Goal: Contribute content

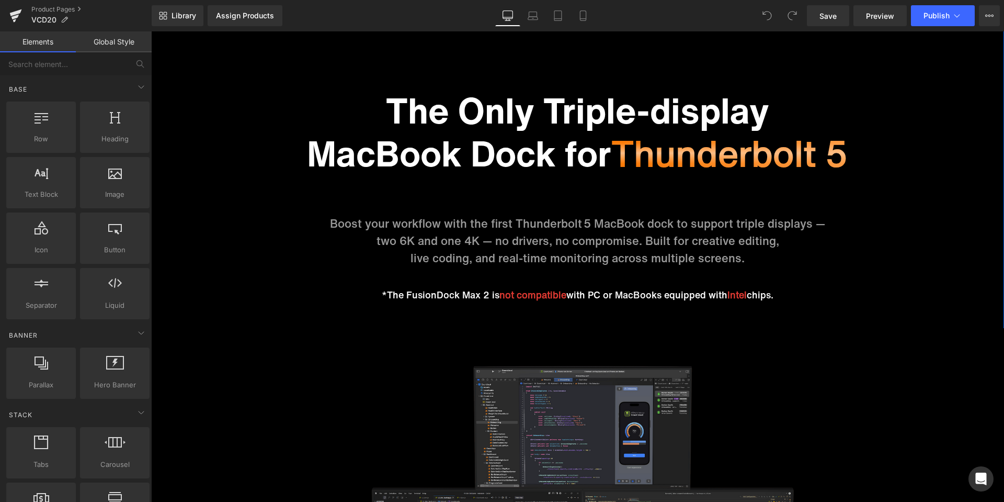
scroll to position [1332, 0]
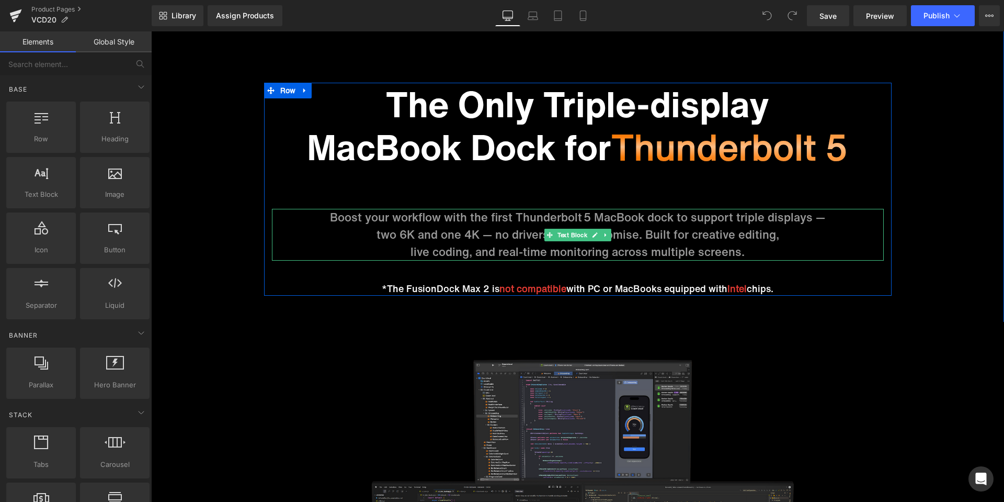
click at [633, 249] on p "live coding, and real-time monitoring across multiple screens." at bounding box center [578, 251] width 612 height 17
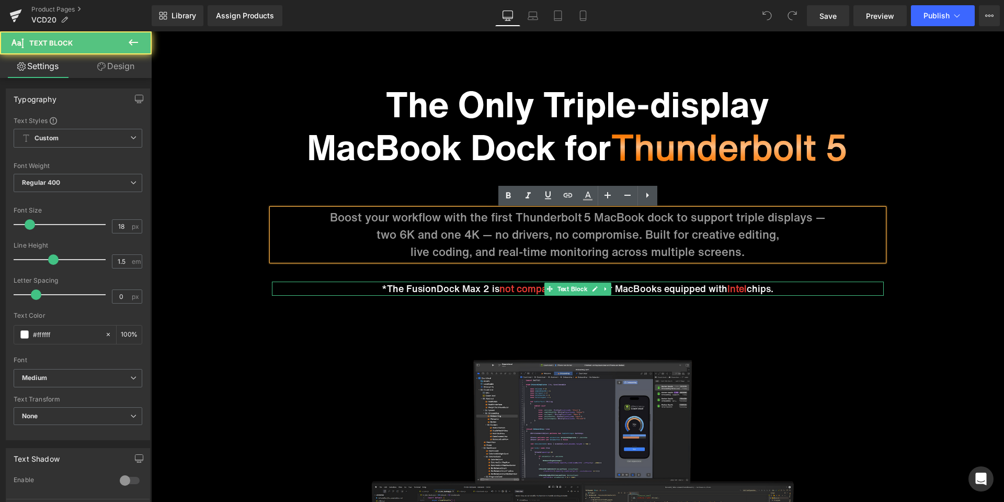
click at [615, 290] on p "*The FusionDock Max 2 is not compatible with PC or MacBooks equipped with Intel…" at bounding box center [578, 288] width 612 height 14
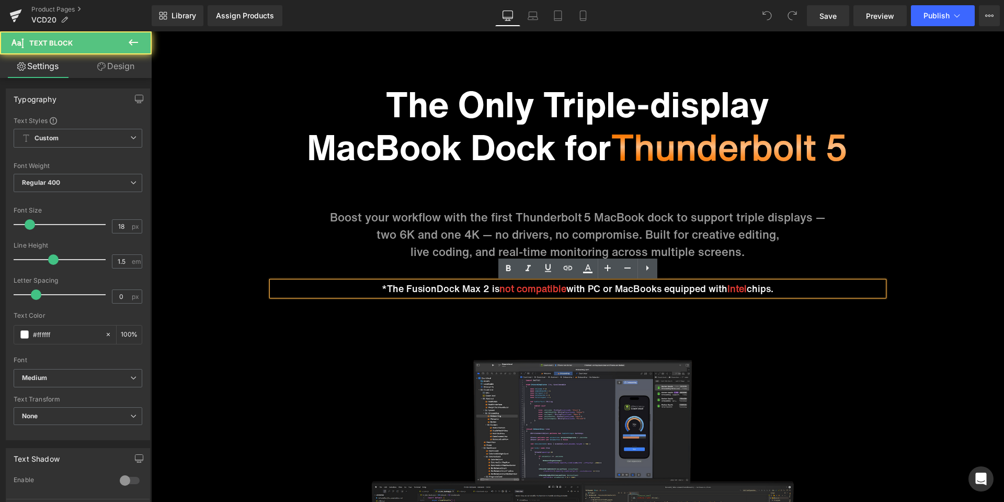
click at [615, 290] on p "*The FusionDock Max 2 is not compatible with PC or MacBooks equipped with Intel…" at bounding box center [578, 288] width 612 height 14
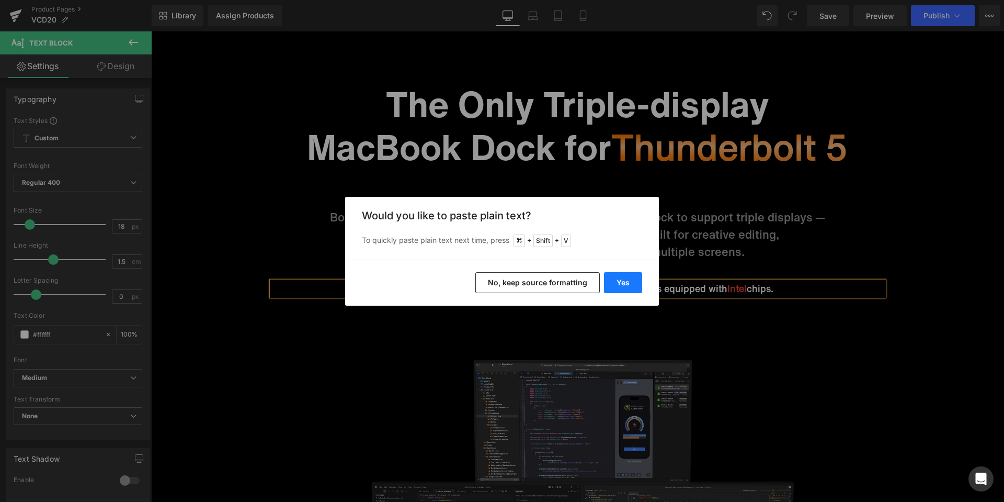
click at [622, 287] on button "Yes" at bounding box center [623, 282] width 38 height 21
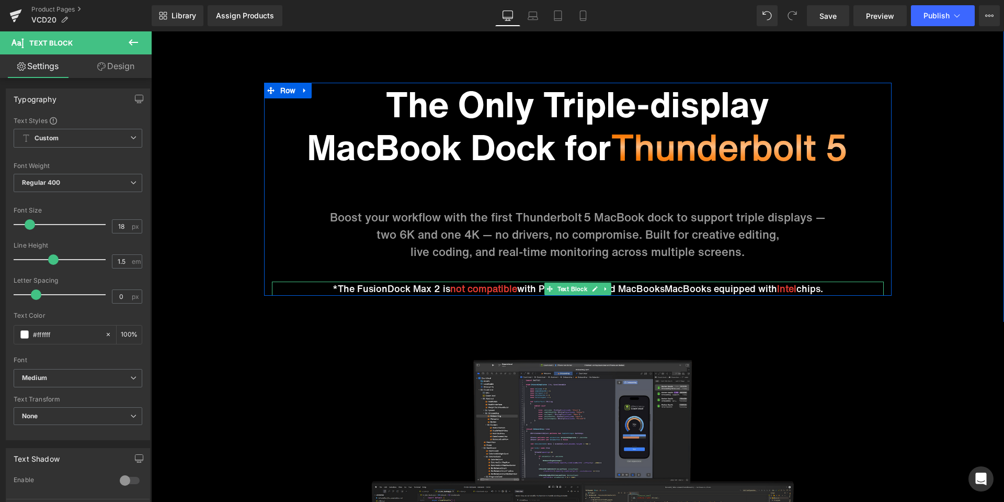
click at [662, 289] on p "*The FusionDock Max 2 is not compatible with PC or Intel-based MacBooksMacBooks…" at bounding box center [578, 288] width 612 height 14
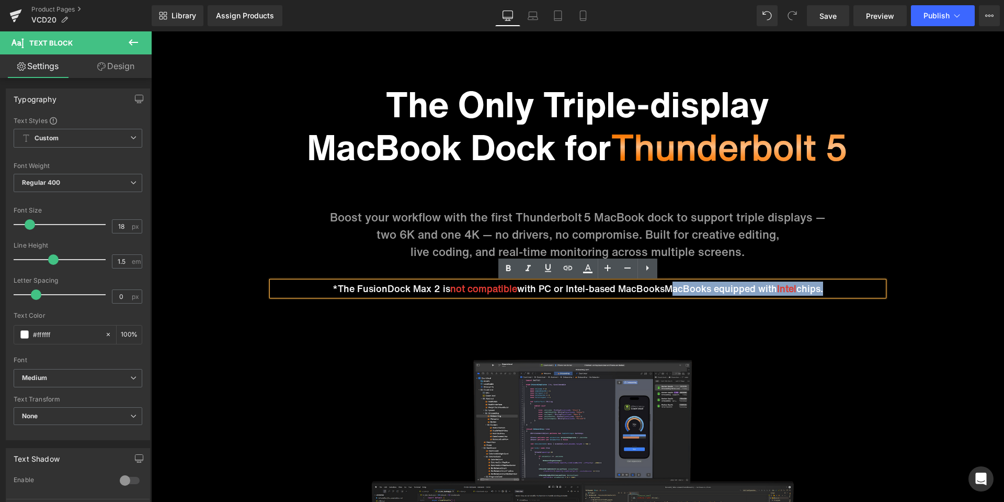
drag, startPoint x: 663, startPoint y: 289, endPoint x: 821, endPoint y: 288, distance: 157.9
click at [821, 288] on p "*The FusionDock Max 2 is not compatible with PC or Intel-based MacBooksMacBooks…" at bounding box center [578, 288] width 612 height 14
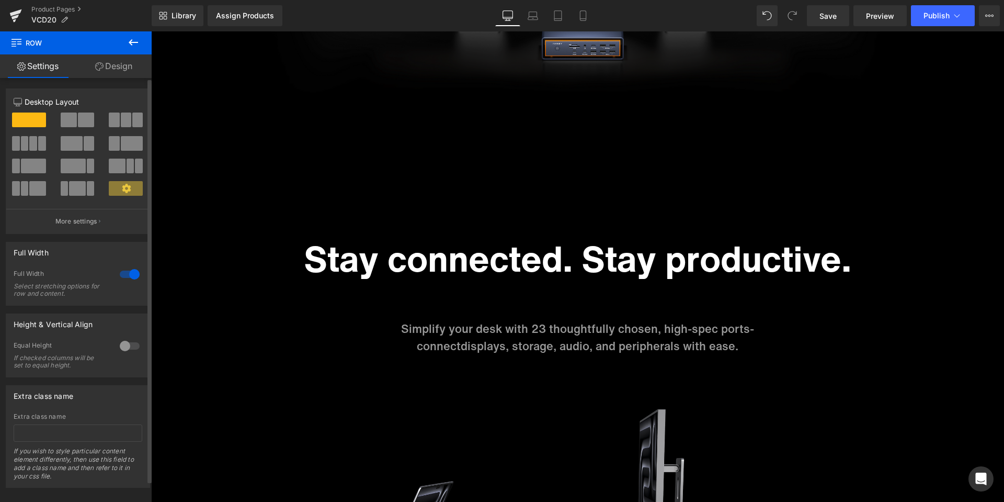
scroll to position [1947, 0]
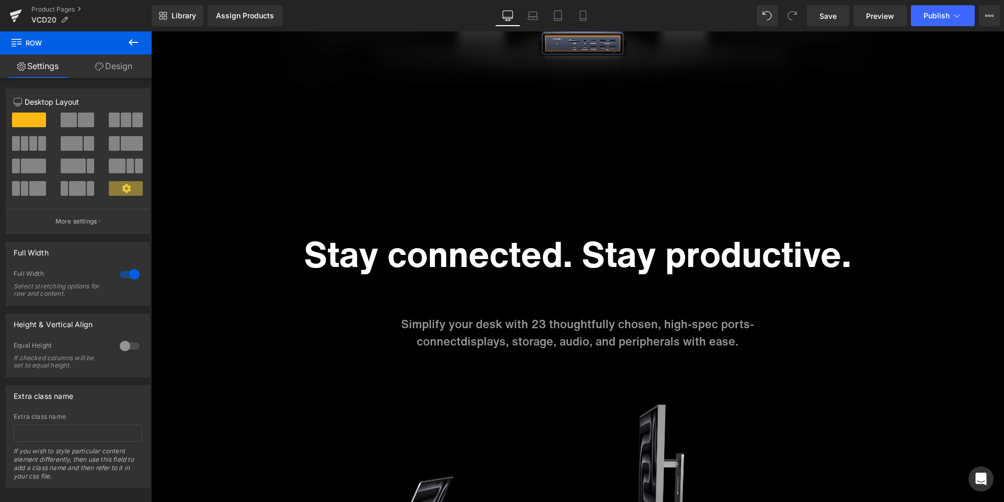
click at [745, 327] on p "Simplify your desk with 23 thoughtfully chosen, high-spec ports -" at bounding box center [578, 323] width 612 height 17
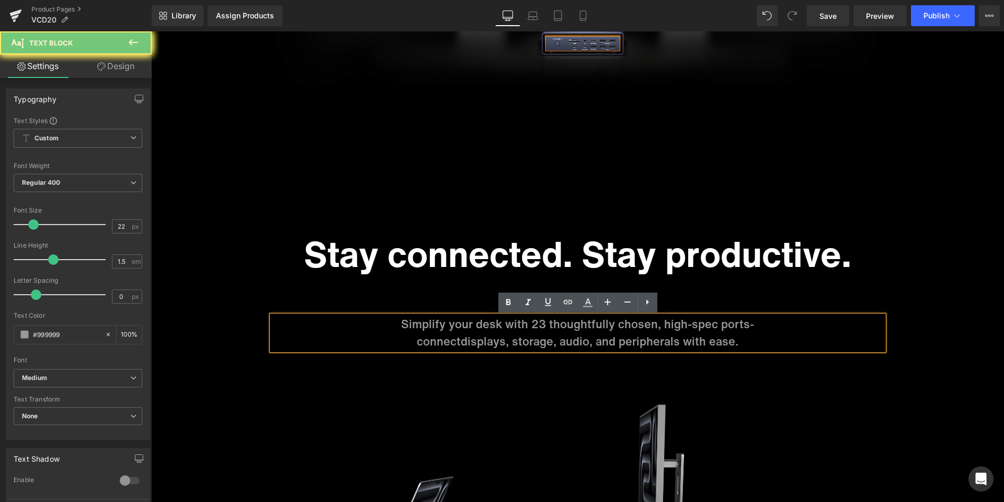
click at [752, 327] on span "-" at bounding box center [752, 323] width 4 height 17
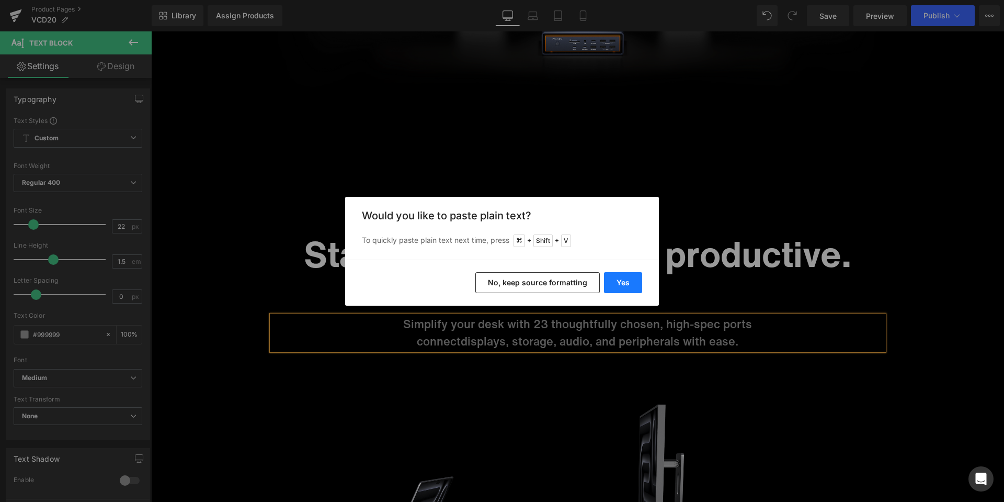
click at [630, 287] on button "Yes" at bounding box center [623, 282] width 38 height 21
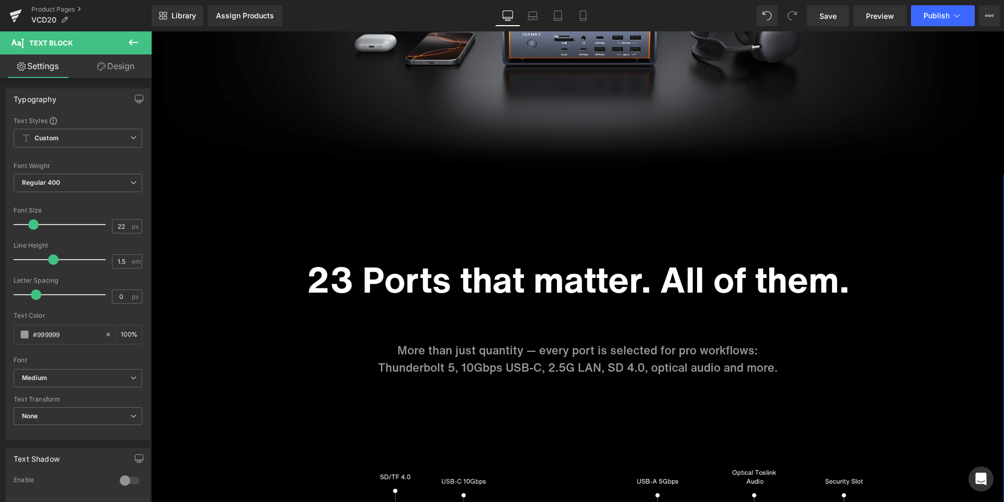
scroll to position [2539, 0]
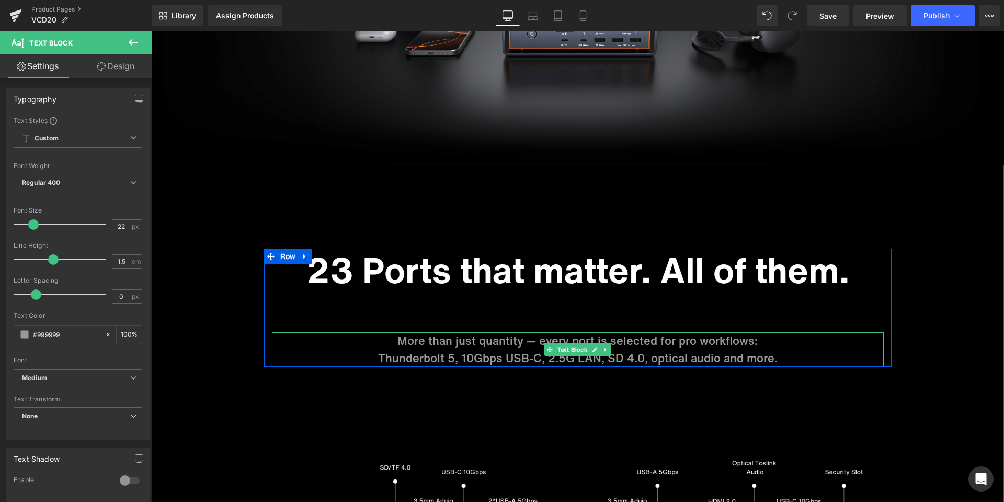
click at [725, 358] on p "Thunderbolt 5, 10Gbps USB-C, 2.5G LAN, SD 4.0, optical audio and more." at bounding box center [578, 357] width 612 height 17
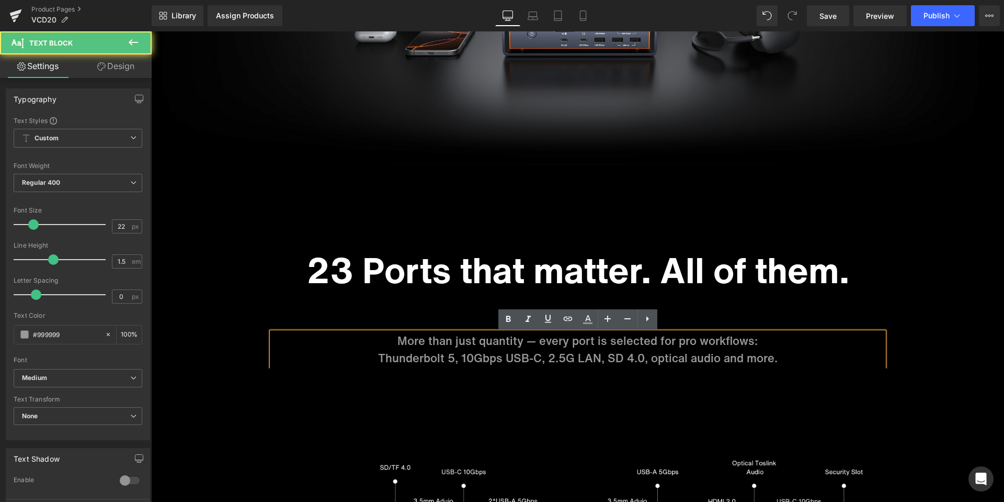
click at [721, 360] on p "Thunderbolt 5, 10Gbps USB-C, 2.5G LAN, SD 4.0, optical audio and more." at bounding box center [578, 357] width 612 height 17
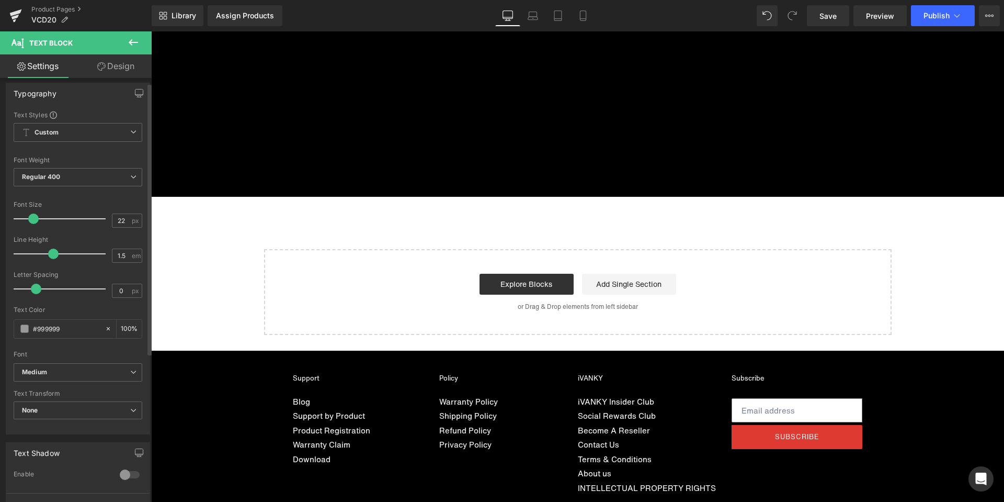
scroll to position [7, 0]
click at [833, 16] on span "Save" at bounding box center [828, 15] width 17 height 11
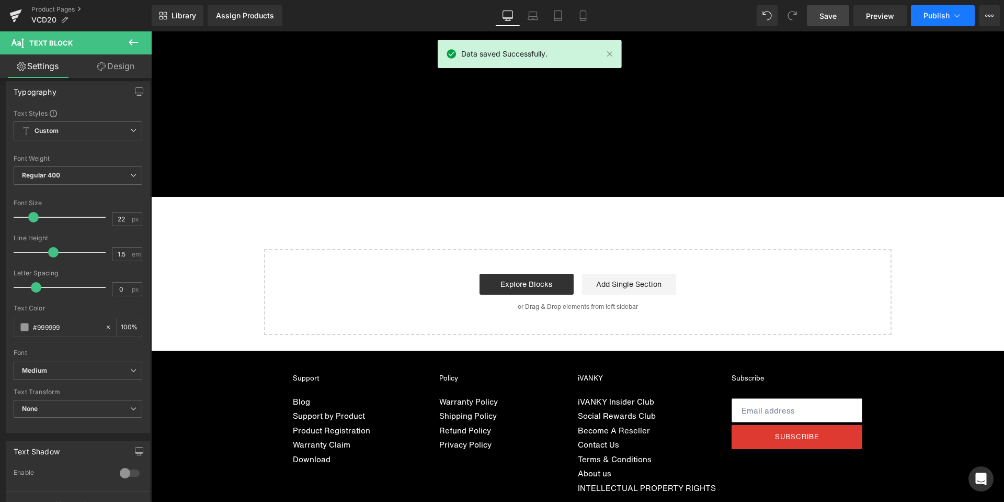
click at [935, 16] on span "Publish" at bounding box center [937, 16] width 26 height 8
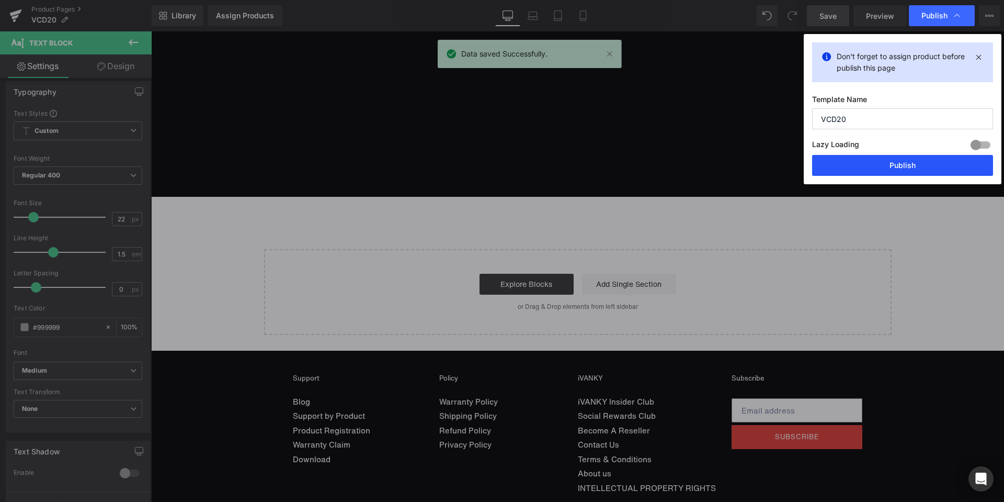
click at [900, 162] on button "Publish" at bounding box center [902, 165] width 181 height 21
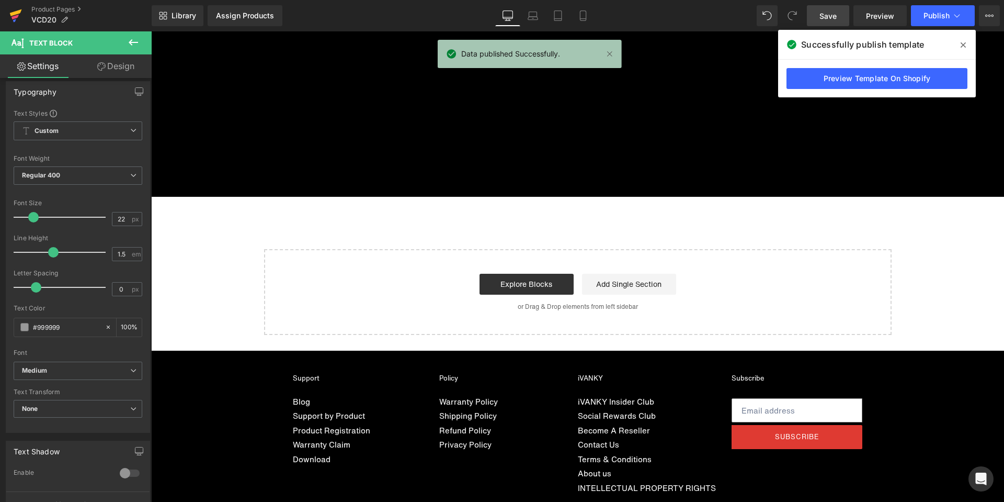
click at [11, 12] on icon at bounding box center [15, 16] width 13 height 26
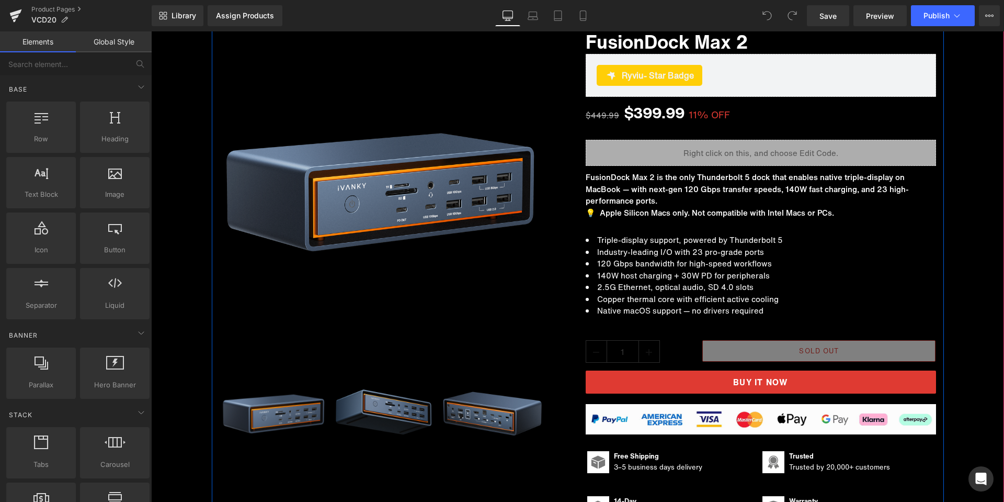
scroll to position [96, 0]
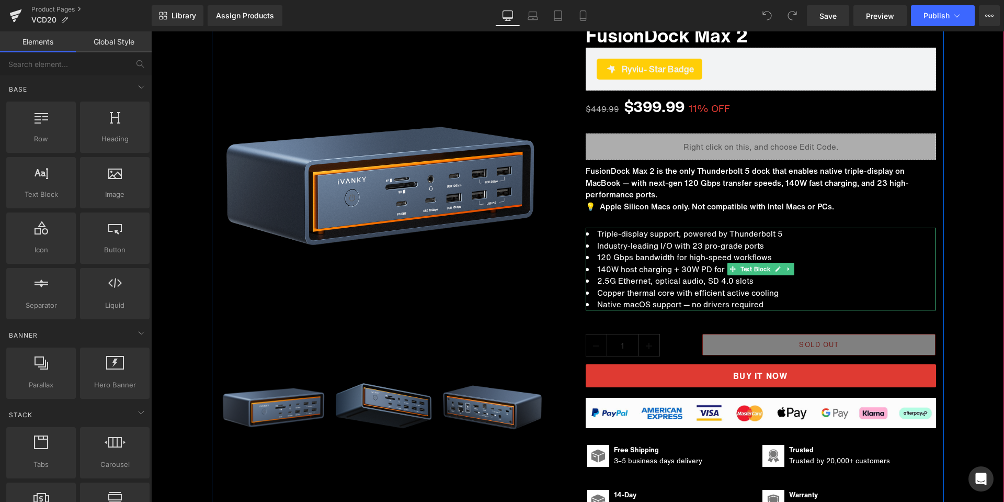
click at [678, 272] on li "140W host charging + 30W PD for peripherals" at bounding box center [761, 269] width 350 height 12
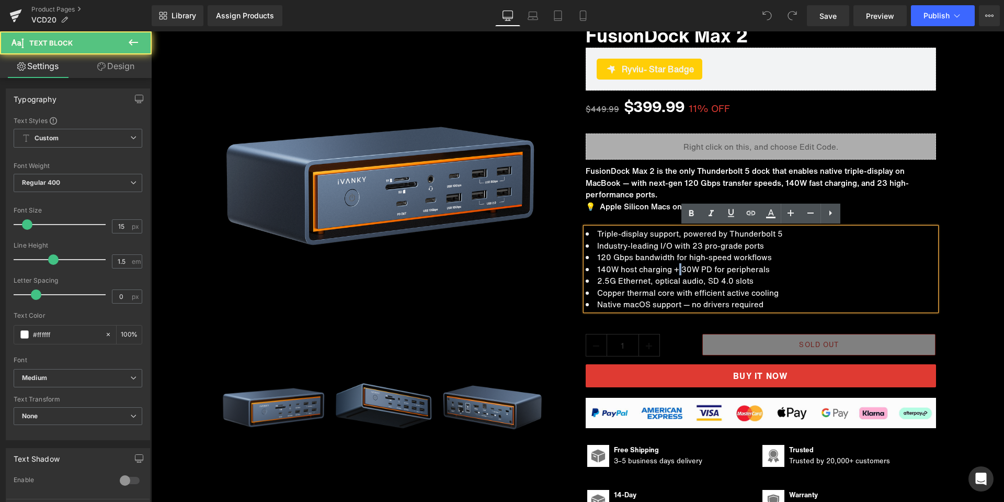
click at [678, 272] on li "140W host charging + 30W PD for peripherals" at bounding box center [761, 269] width 350 height 12
click at [646, 290] on li "Copper thermal core with efficient active cooling" at bounding box center [761, 293] width 350 height 12
drag, startPoint x: 747, startPoint y: 294, endPoint x: 725, endPoint y: 294, distance: 21.4
click at [725, 294] on li "Copper thermal core with efficient active cooling" at bounding box center [761, 293] width 350 height 12
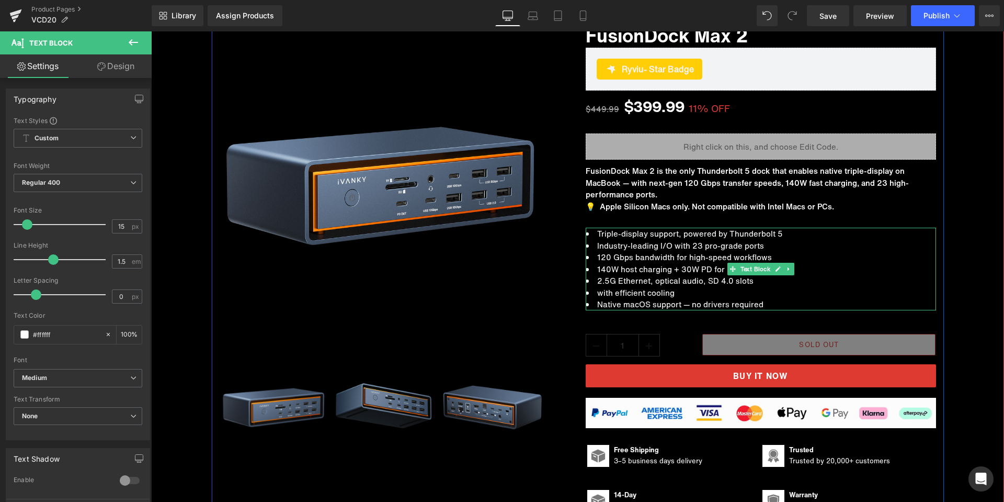
click at [668, 281] on li "2.5G Ethernet, optical audio, SD 4.0 slots" at bounding box center [761, 281] width 350 height 12
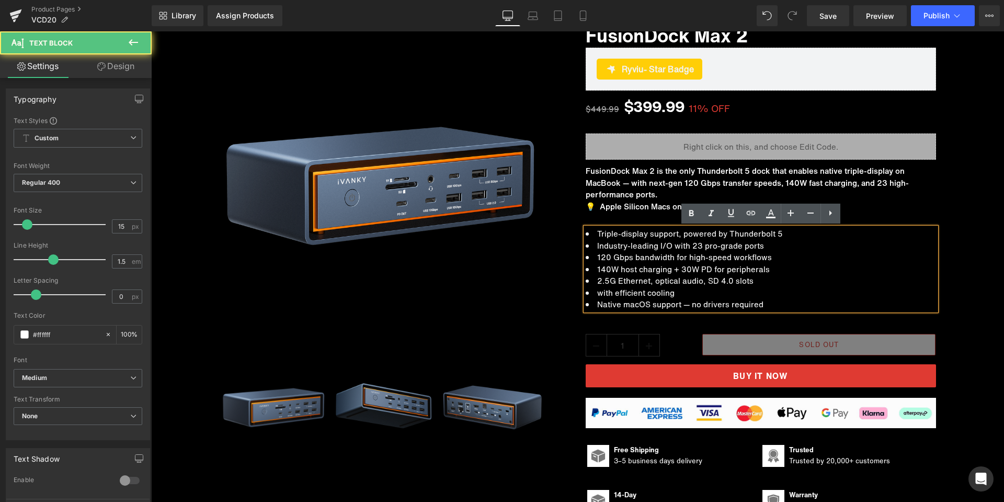
drag, startPoint x: 596, startPoint y: 293, endPoint x: 689, endPoint y: 296, distance: 93.1
click at [689, 296] on li "with efficient cooling" at bounding box center [761, 293] width 350 height 12
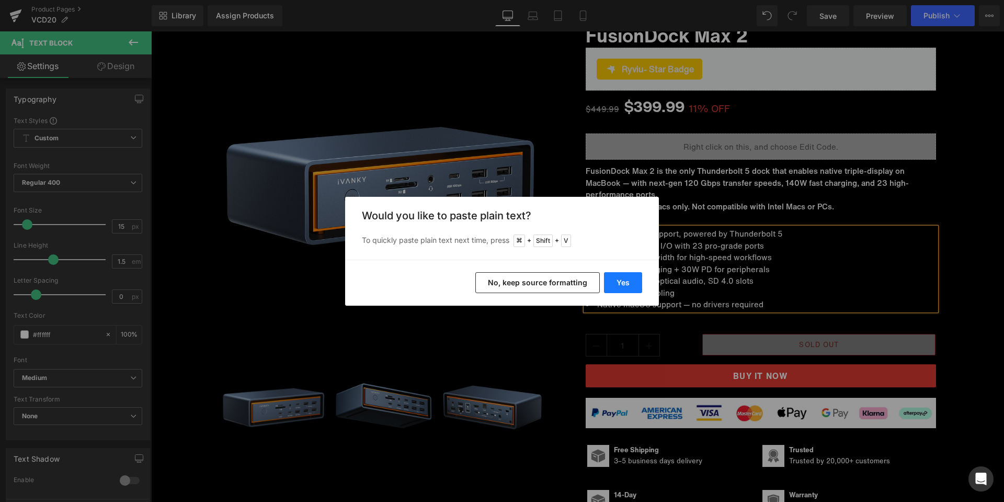
click at [625, 277] on button "Yes" at bounding box center [623, 282] width 38 height 21
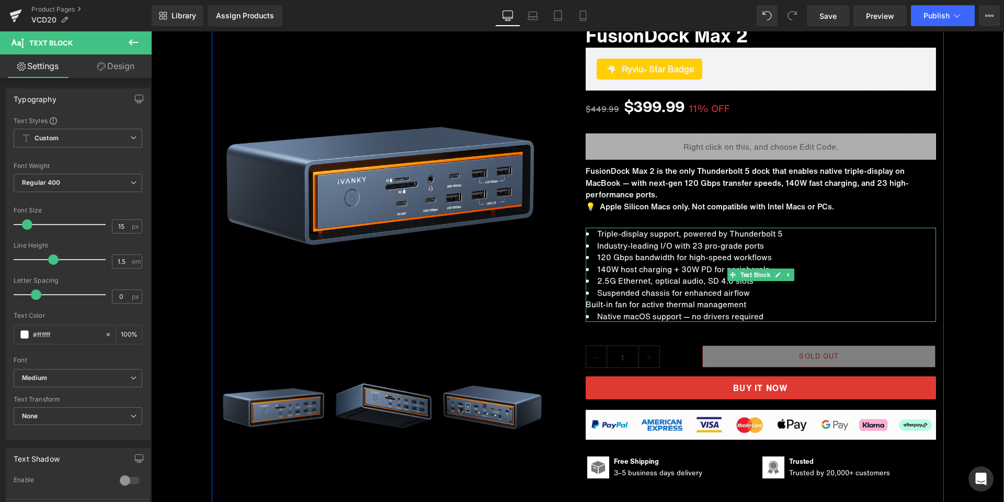
click at [589, 304] on div "Built-in fan for active thermal management" at bounding box center [761, 304] width 350 height 12
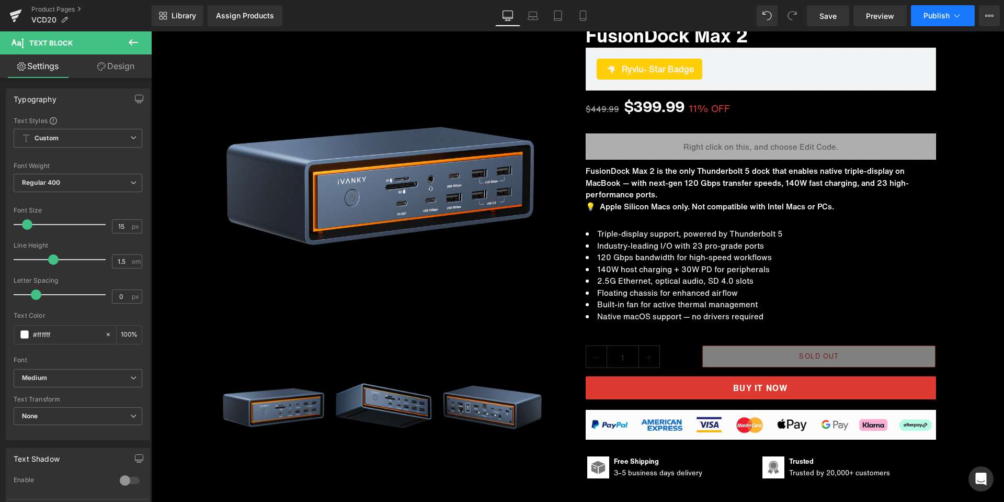
click at [928, 20] on span "Publish" at bounding box center [937, 16] width 26 height 8
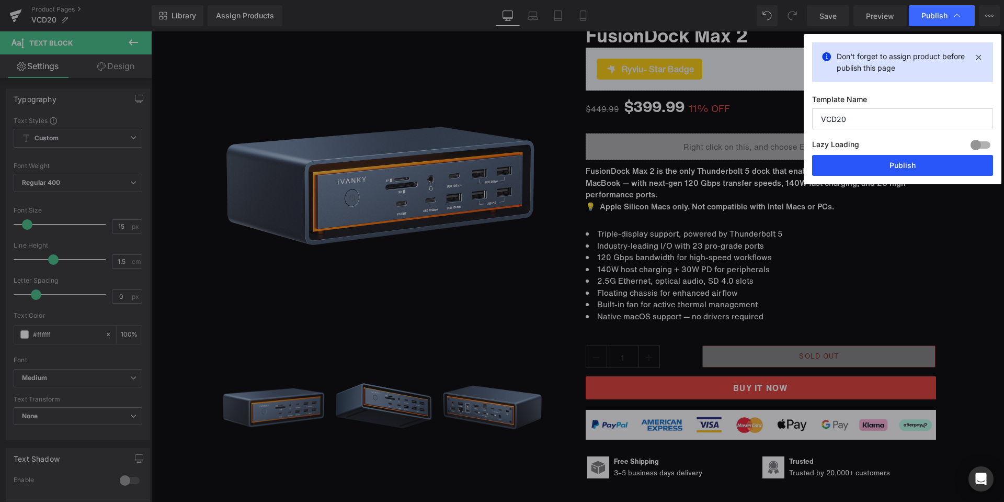
click at [865, 163] on button "Publish" at bounding box center [902, 165] width 181 height 21
